Goal: Transaction & Acquisition: Purchase product/service

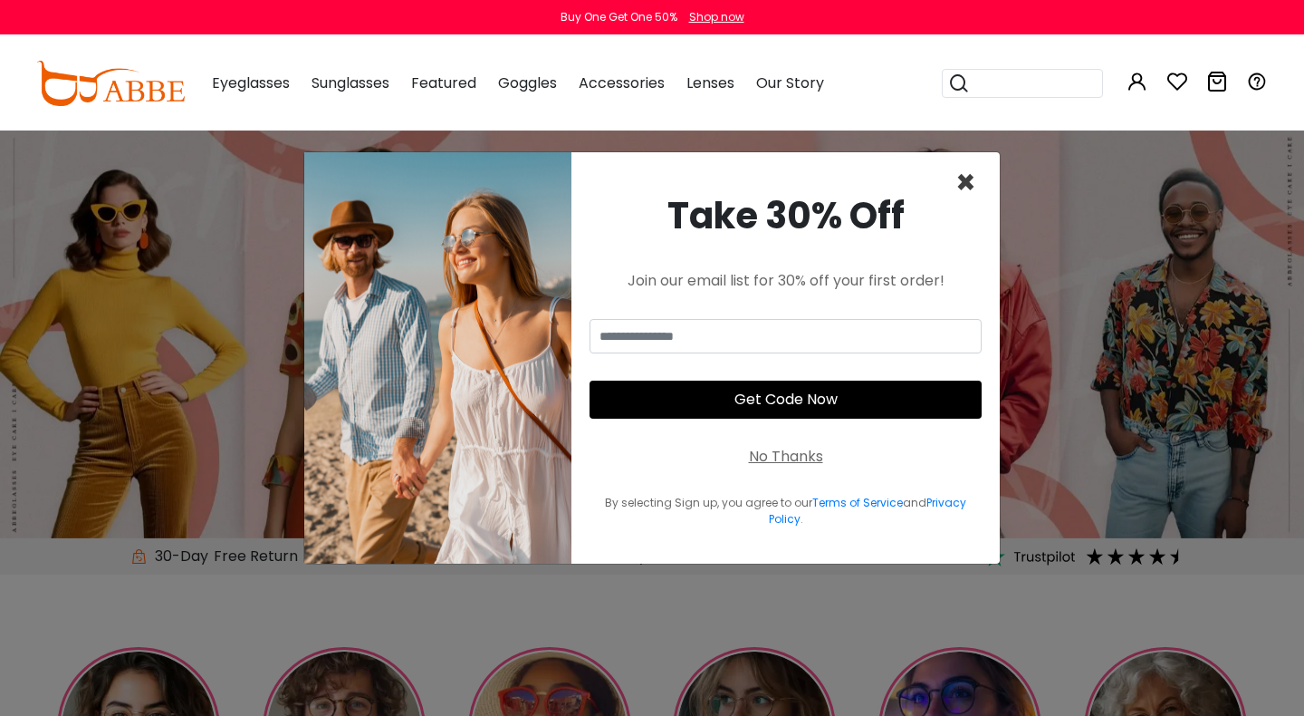
click at [963, 175] on span "×" at bounding box center [966, 182] width 21 height 46
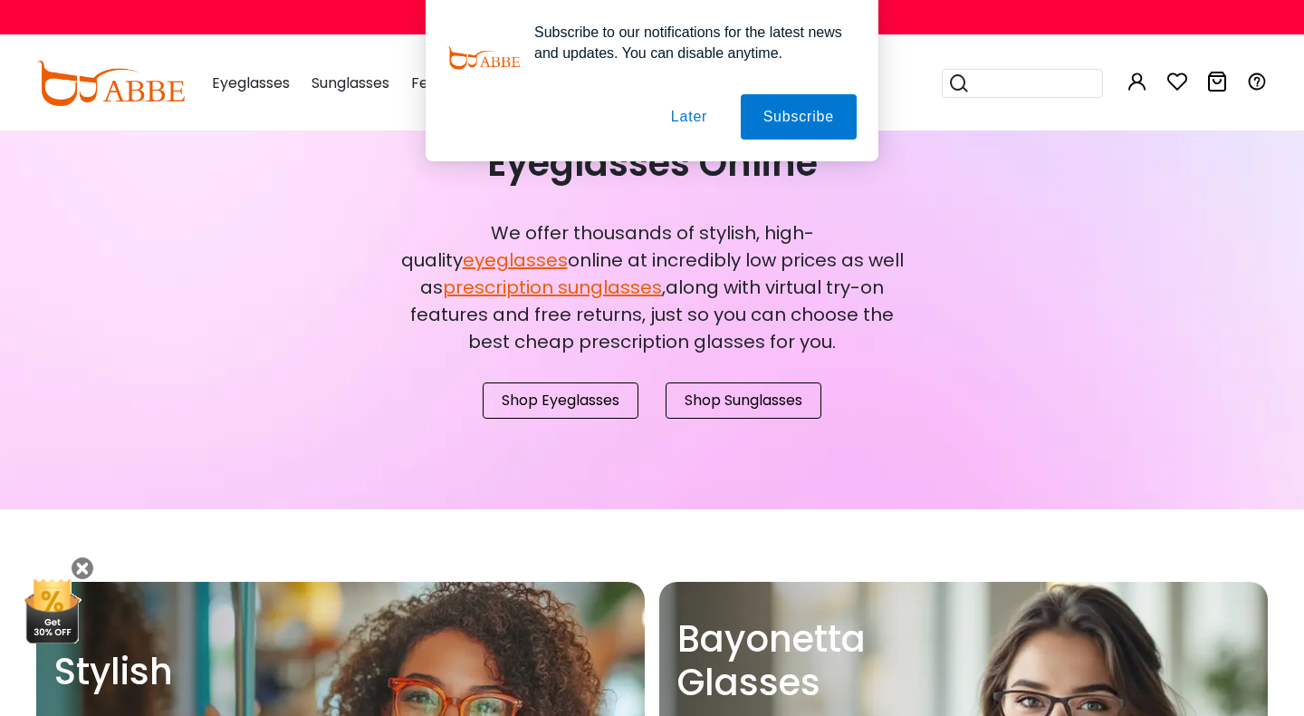
scroll to position [2561, 0]
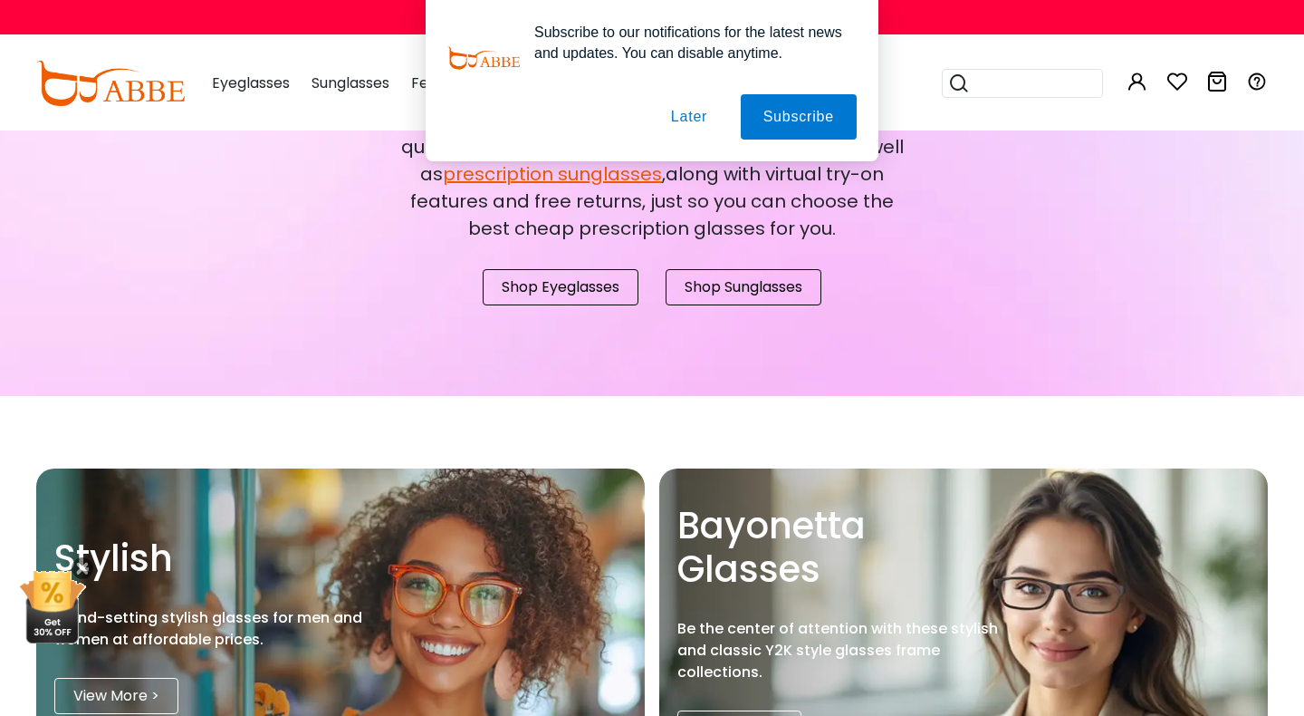
click at [674, 125] on button "Later" at bounding box center [690, 116] width 82 height 45
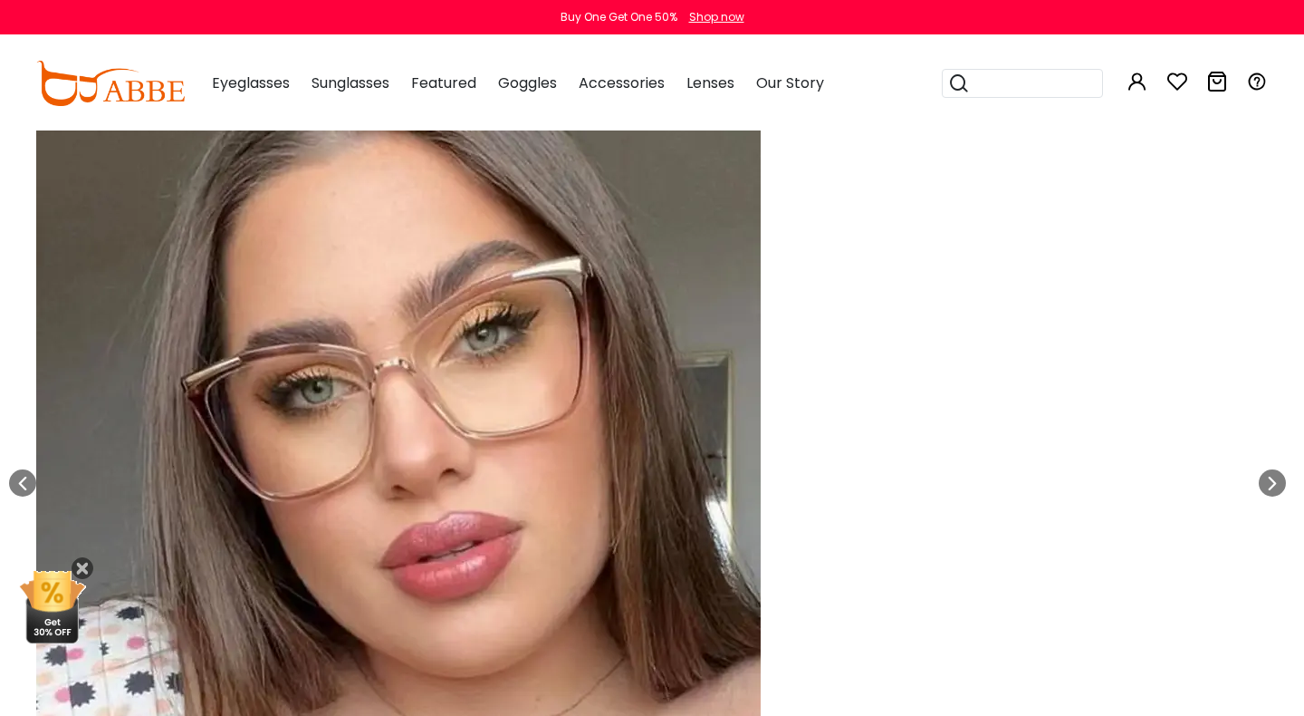
scroll to position [5277, 0]
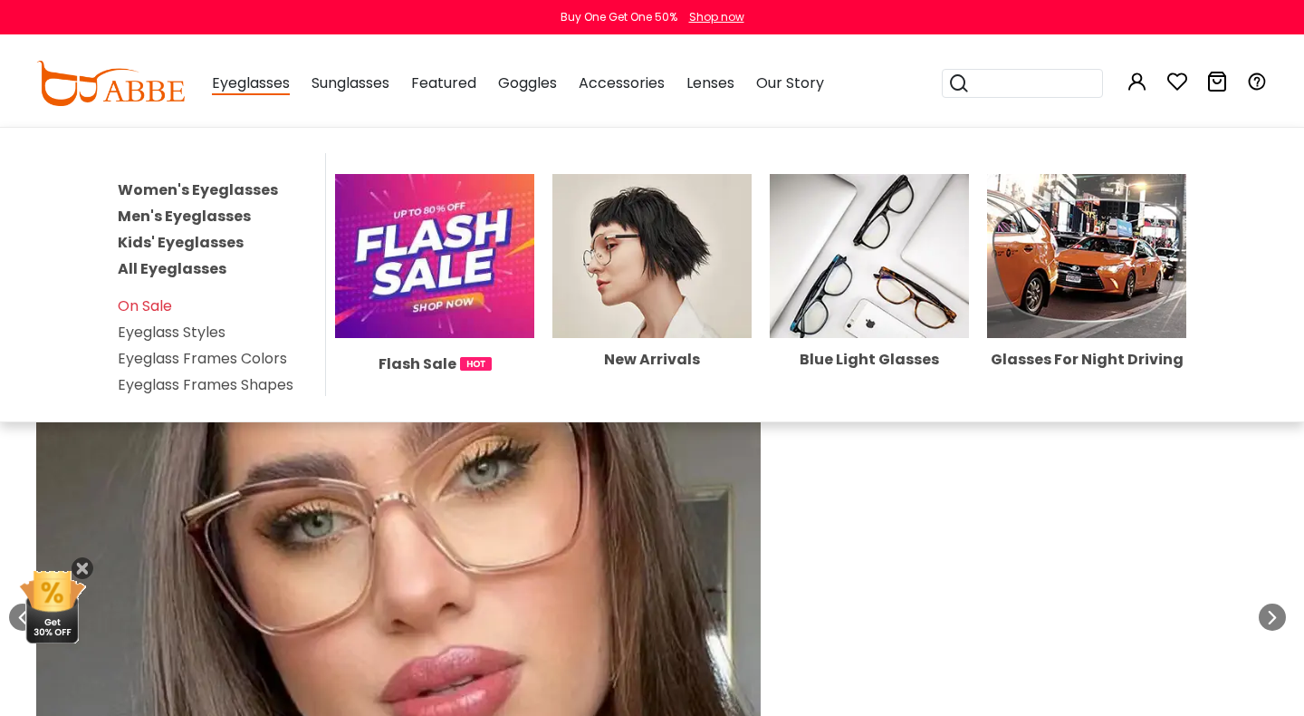
click at [199, 187] on link "Women's Eyeglasses" at bounding box center [198, 189] width 160 height 21
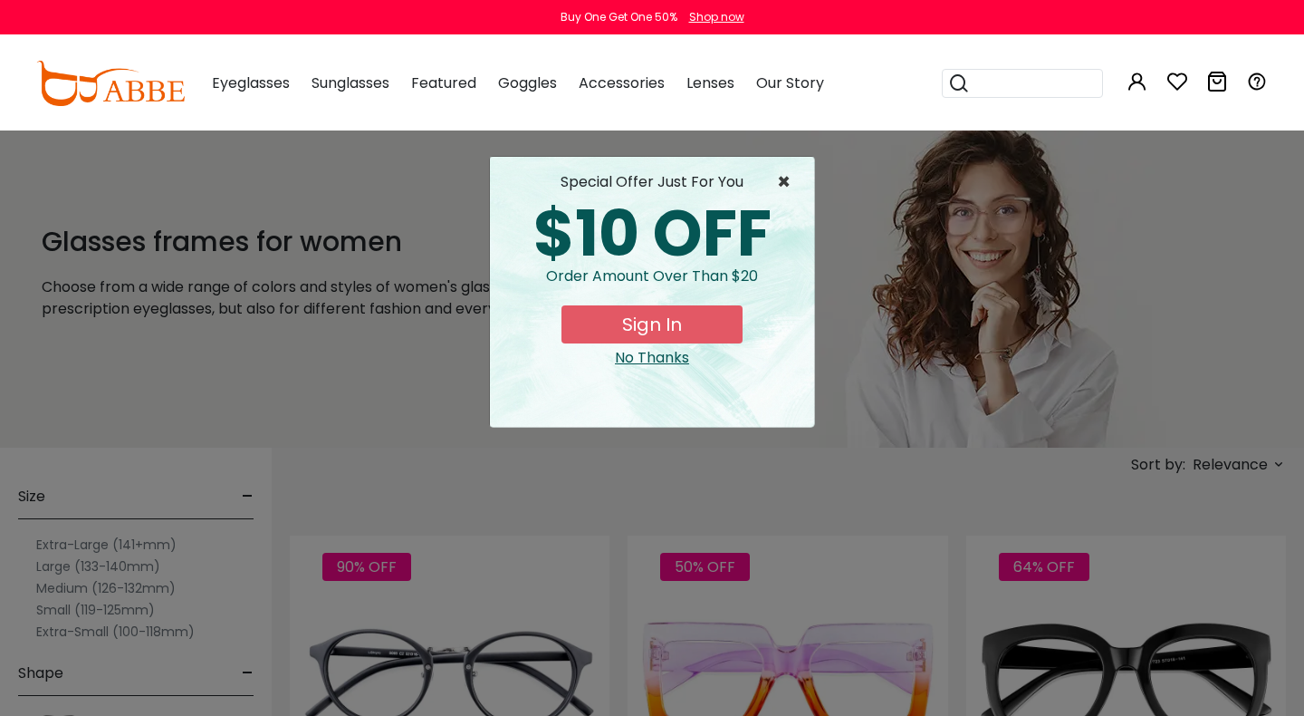
click at [789, 177] on span "×" at bounding box center [788, 182] width 23 height 22
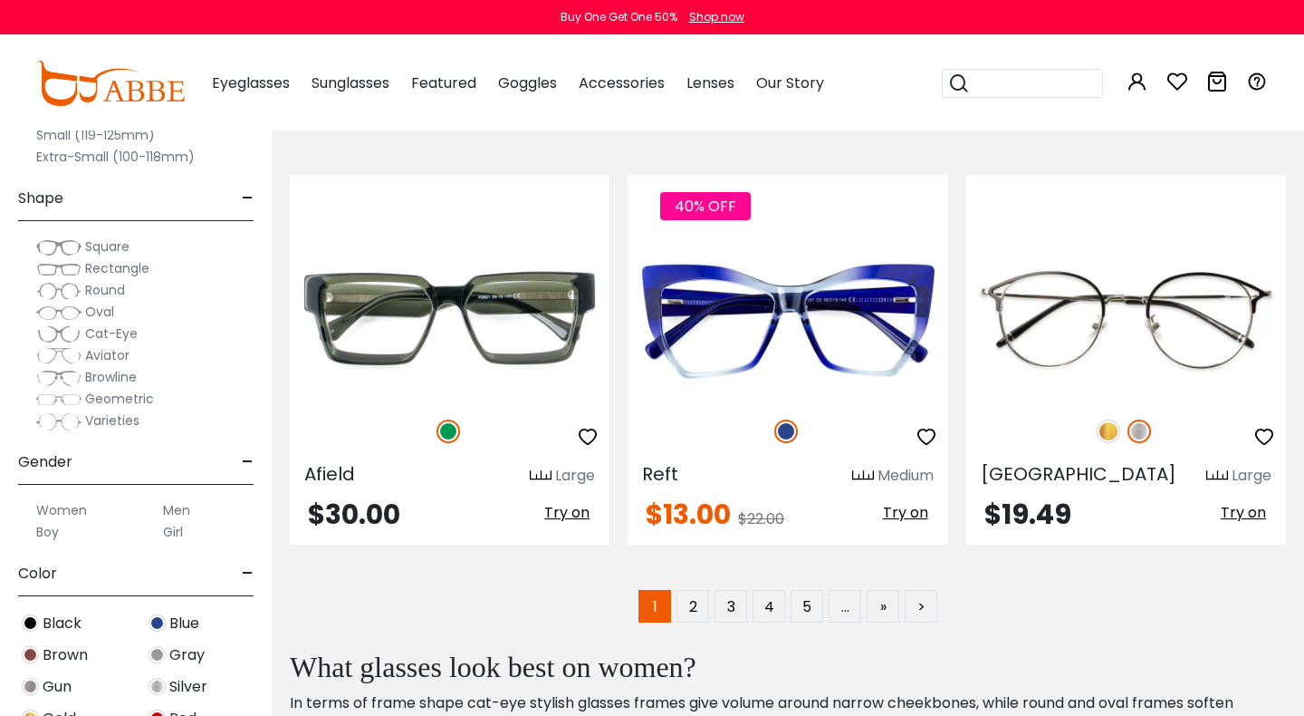
scroll to position [8501, 0]
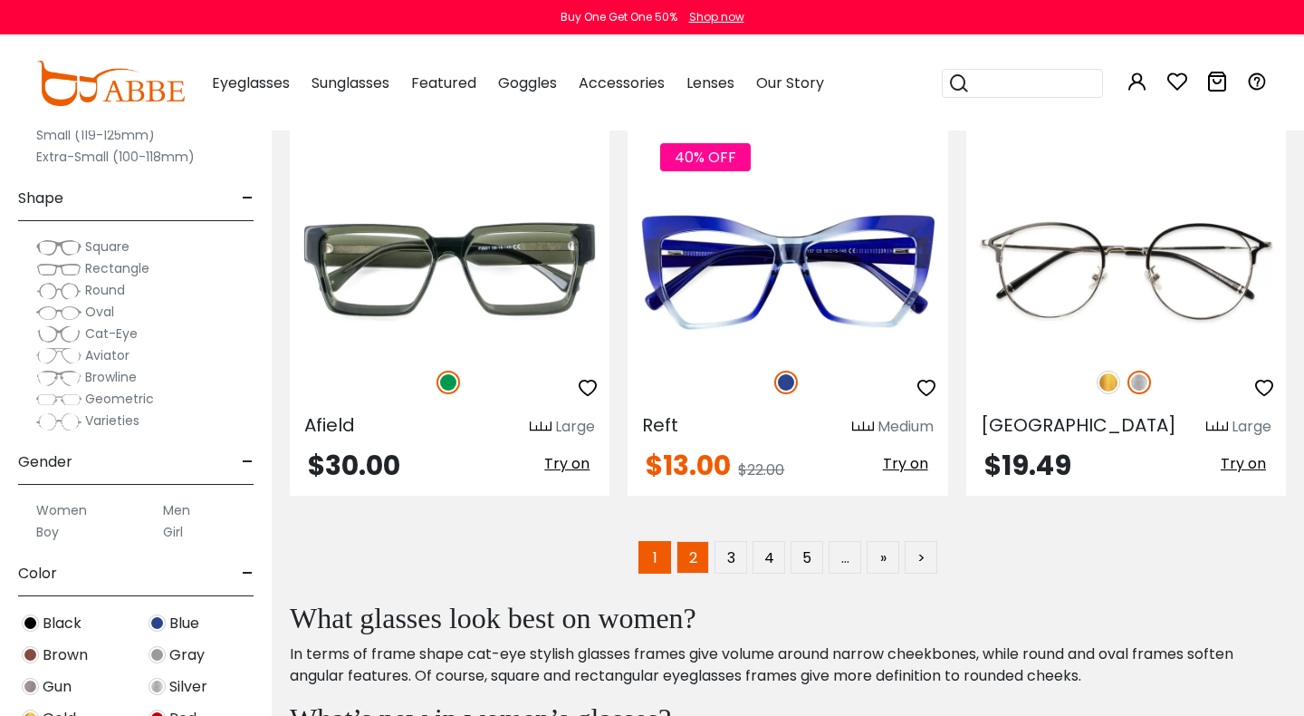
click at [686, 565] on link "2" at bounding box center [693, 557] width 33 height 33
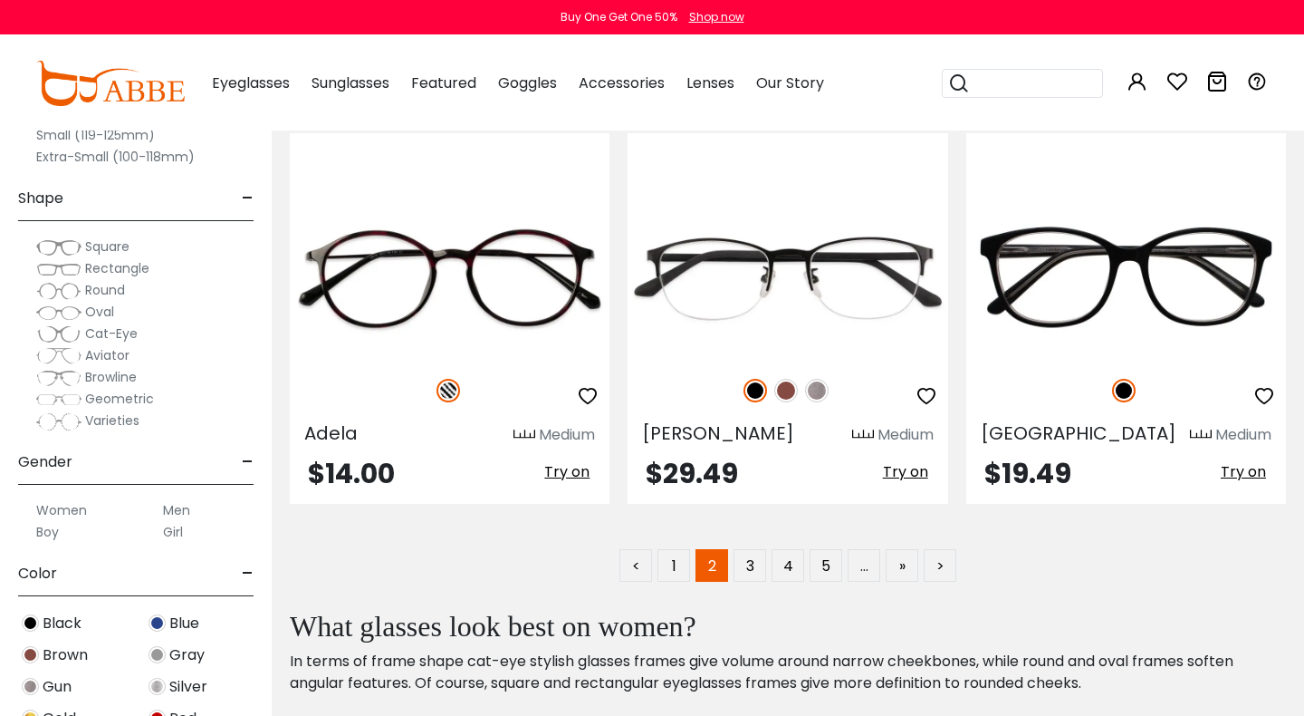
scroll to position [8515, 0]
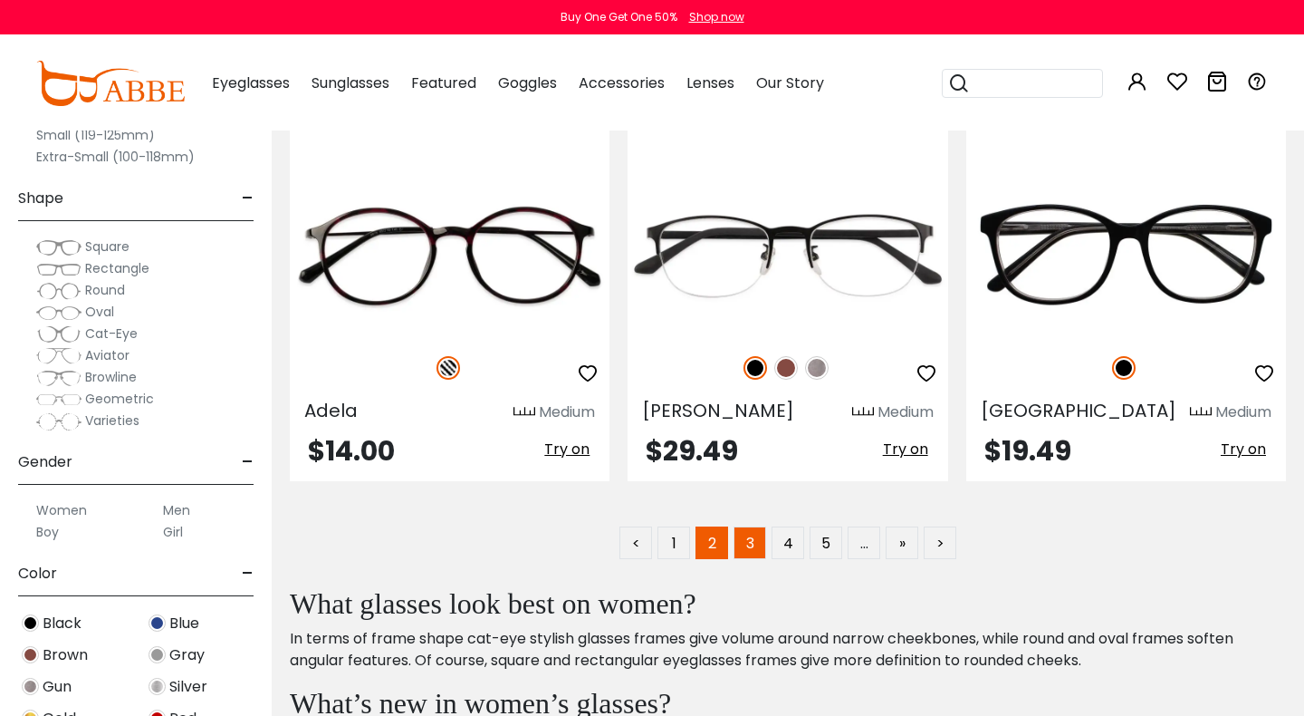
click at [749, 526] on link "3" at bounding box center [750, 542] width 33 height 33
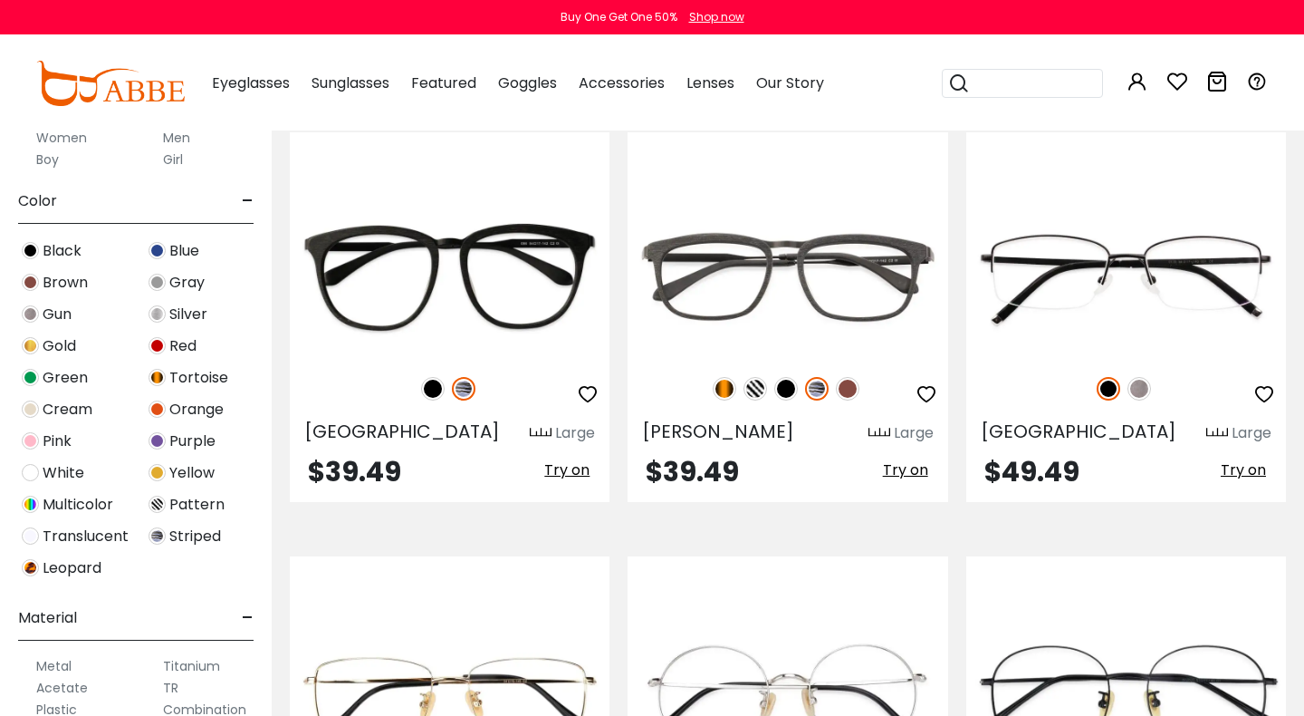
scroll to position [403, 0]
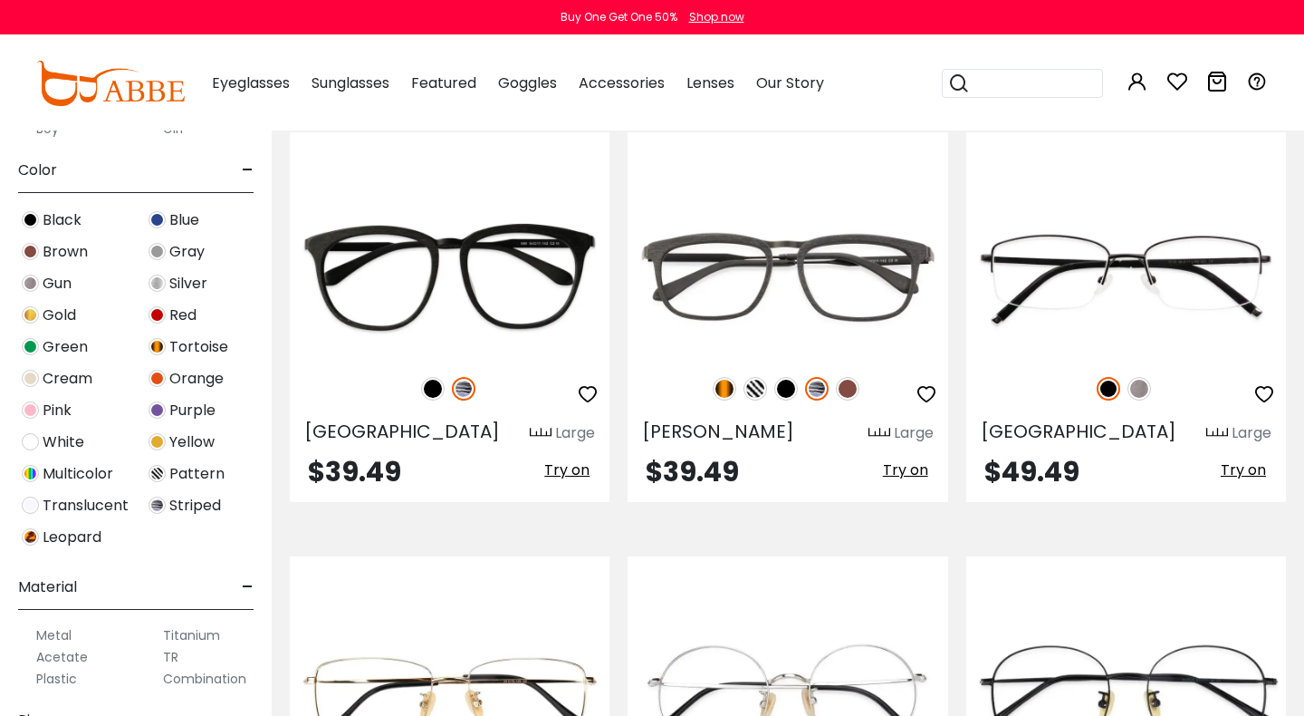
click at [26, 540] on img at bounding box center [30, 536] width 17 height 17
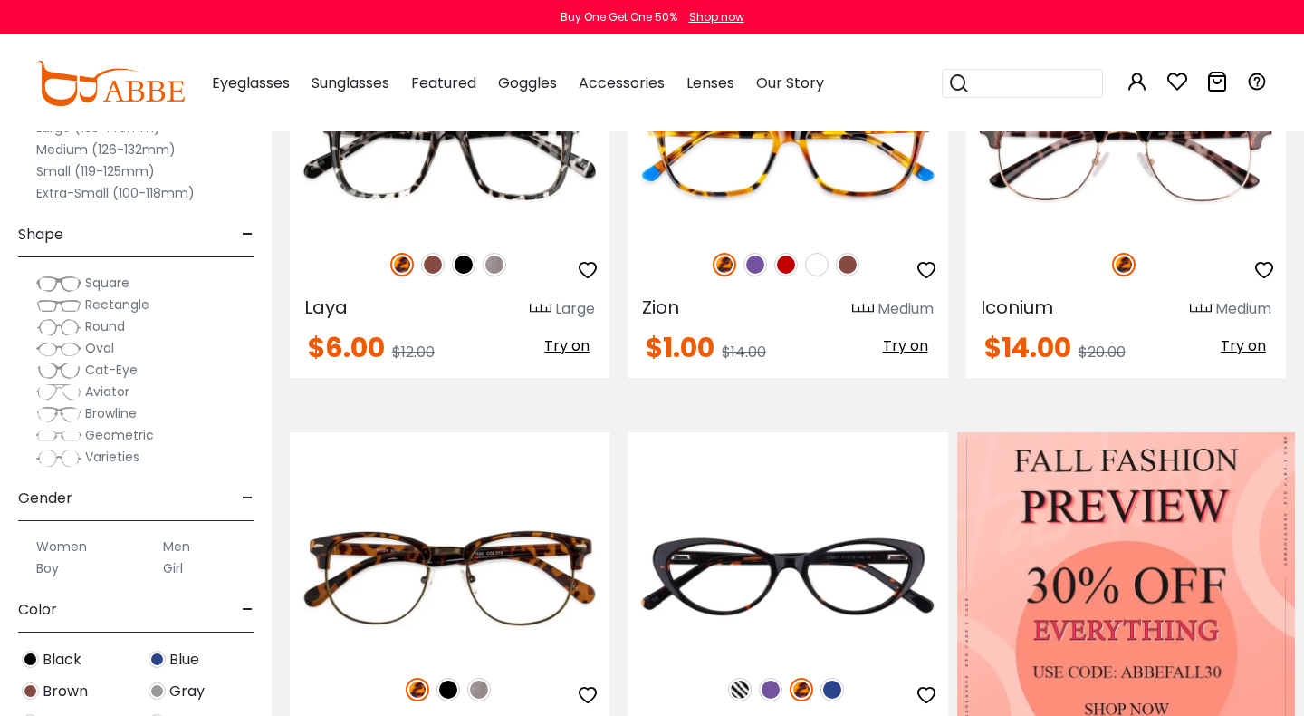
scroll to position [383, 0]
